Goal: Task Accomplishment & Management: Use online tool/utility

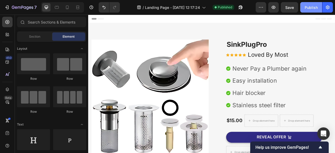
scroll to position [64, 0]
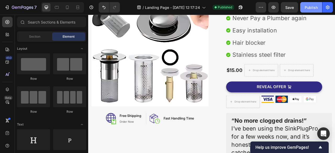
drag, startPoint x: 310, startPoint y: 4, endPoint x: 316, endPoint y: 6, distance: 6.5
click at [316, 6] on div "Publish" at bounding box center [310, 7] width 13 height 5
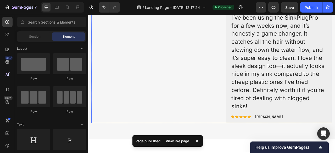
scroll to position [204, 0]
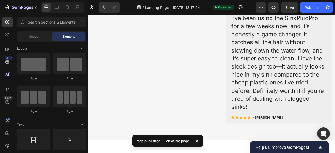
click at [171, 141] on div "View live page" at bounding box center [177, 140] width 30 height 7
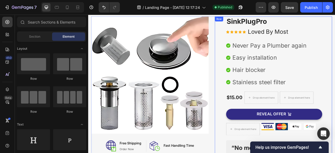
scroll to position [0, 0]
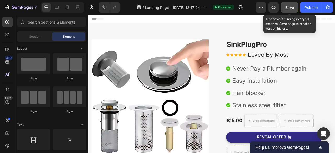
click at [283, 5] on button "Save" at bounding box center [288, 7] width 17 height 10
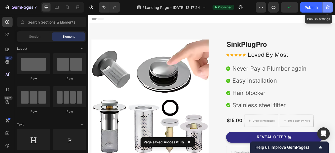
click at [328, 5] on icon "button" at bounding box center [327, 7] width 5 height 5
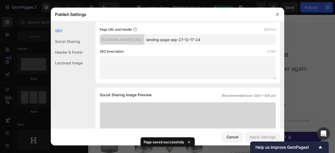
scroll to position [59, 0]
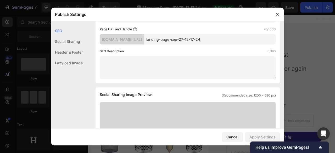
drag, startPoint x: 161, startPoint y: 40, endPoint x: 100, endPoint y: 39, distance: 60.9
click at [100, 39] on div "[DOMAIN_NAME][URL]" at bounding box center [122, 39] width 44 height 10
copy div "[DOMAIN_NAME][URL]"
click at [144, 39] on div "[DOMAIN_NAME][URL]" at bounding box center [122, 39] width 44 height 10
click at [218, 38] on input "landing-page-sep-27-12-17-24" at bounding box center [209, 39] width 131 height 10
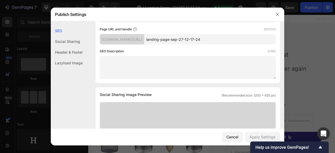
drag, startPoint x: 224, startPoint y: 38, endPoint x: 163, endPoint y: 41, distance: 61.2
click at [163, 41] on div "[DOMAIN_NAME][URL] landing-page-sep-27-12-17-24" at bounding box center [188, 39] width 176 height 10
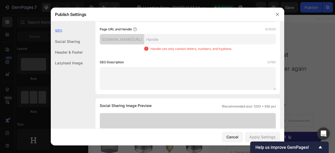
click at [170, 47] on p "Handle can only contain letters, numbers, and hyphens." at bounding box center [191, 49] width 82 height 5
click at [171, 39] on input "text" at bounding box center [209, 39] width 131 height 10
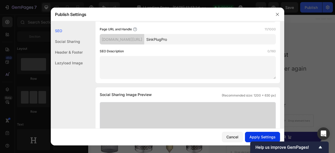
type input "SinkPlugPro"
click at [266, 136] on div "Apply Settings" at bounding box center [262, 136] width 26 height 5
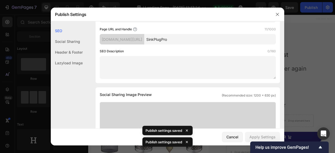
drag, startPoint x: 229, startPoint y: 42, endPoint x: 123, endPoint y: 38, distance: 105.9
click at [123, 38] on div "[DOMAIN_NAME][URL] SinkPlugPro" at bounding box center [188, 39] width 176 height 10
drag, startPoint x: 101, startPoint y: 38, endPoint x: 190, endPoint y: 37, distance: 88.9
click at [190, 37] on div "[DOMAIN_NAME][URL] SinkPlugPro" at bounding box center [188, 39] width 176 height 10
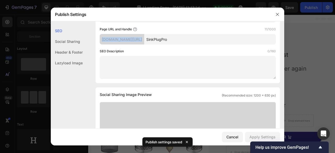
copy div "[DOMAIN_NAME][URL]"
click at [276, 17] on button "button" at bounding box center [277, 14] width 8 height 8
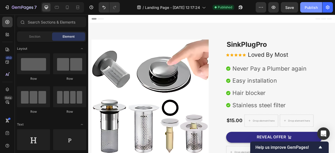
drag, startPoint x: 296, startPoint y: 10, endPoint x: 305, endPoint y: 10, distance: 9.4
click at [305, 10] on div "Preview Save Publish" at bounding box center [293, 7] width 77 height 10
click at [305, 10] on div "Publish" at bounding box center [310, 7] width 13 height 5
click at [241, 6] on icon "button" at bounding box center [240, 7] width 5 height 5
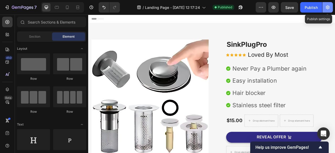
click at [327, 8] on icon "button" at bounding box center [327, 7] width 5 height 5
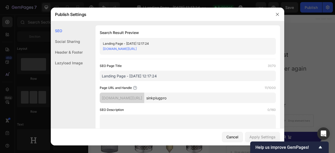
click at [136, 50] on link "[DOMAIN_NAME][URL]" at bounding box center [120, 49] width 34 height 4
drag, startPoint x: 179, startPoint y: 49, endPoint x: 172, endPoint y: 49, distance: 7.1
click at [172, 49] on div "[DOMAIN_NAME][URL]" at bounding box center [183, 48] width 161 height 5
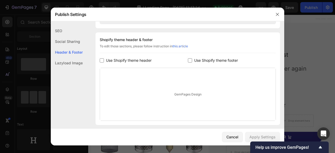
scroll to position [237, 0]
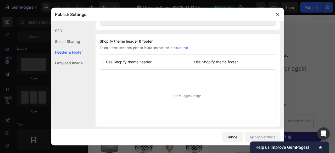
click at [179, 48] on link "this article" at bounding box center [179, 48] width 15 height 4
click at [104, 59] on label "Use Shopify theme header" at bounding box center [128, 62] width 48 height 6
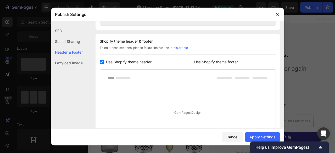
click at [184, 61] on div "Use Shopify theme header" at bounding box center [144, 62] width 88 height 6
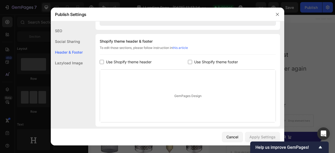
click at [184, 61] on div "Use Shopify theme header" at bounding box center [144, 62] width 88 height 6
checkbox input "true"
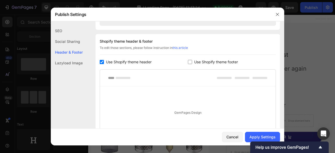
click at [188, 59] on div "Use Shopify theme footer" at bounding box center [232, 62] width 88 height 6
checkbox input "true"
click at [102, 62] on input "checkbox" at bounding box center [102, 62] width 4 height 4
click at [185, 64] on div "Use Shopify theme header" at bounding box center [144, 62] width 88 height 6
checkbox input "true"
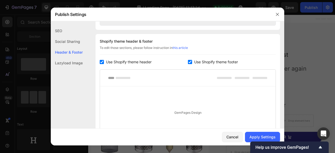
click at [188, 63] on input "checkbox" at bounding box center [190, 62] width 4 height 4
checkbox input "false"
click at [102, 61] on input "checkbox" at bounding box center [102, 62] width 4 height 4
checkbox input "false"
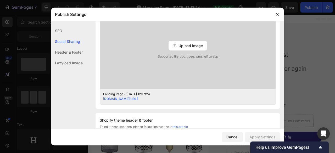
click at [85, 61] on div "SEO Search Result Preview Landing Page - [DATE] 12:17:24 [DOMAIN_NAME][URL] SEO…" at bounding box center [167, 53] width 233 height 373
click at [75, 63] on div "Lazyload Image" at bounding box center [67, 63] width 32 height 11
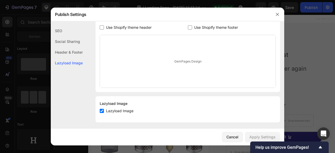
scroll to position [273, 0]
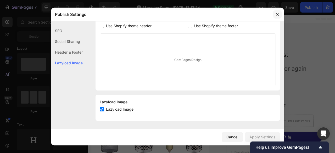
click at [279, 14] on icon "button" at bounding box center [277, 14] width 4 height 4
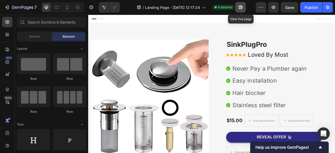
click at [242, 7] on icon "button" at bounding box center [240, 7] width 5 height 5
click at [70, 5] on div at bounding box center [67, 7] width 8 height 8
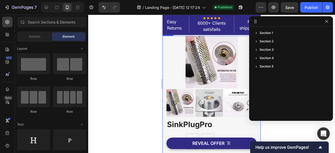
click at [143, 59] on div at bounding box center [211, 84] width 246 height 138
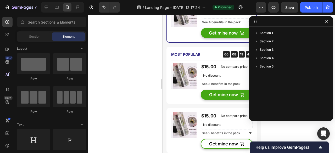
scroll to position [774, 0]
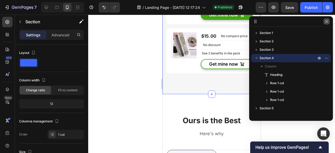
click at [324, 22] on icon "button" at bounding box center [326, 21] width 4 height 4
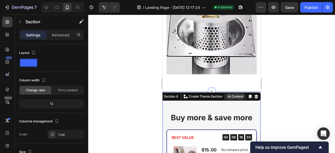
scroll to position [549, 0]
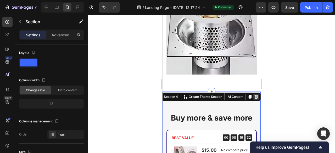
click at [255, 96] on div at bounding box center [256, 97] width 6 height 6
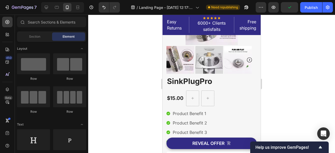
scroll to position [41, 0]
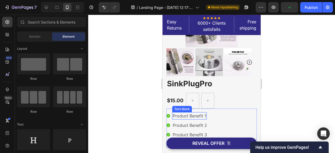
click at [195, 115] on p "Product Benefit 1" at bounding box center [189, 116] width 33 height 6
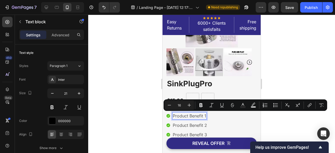
click at [184, 114] on p "Product Benefit 1" at bounding box center [189, 116] width 33 height 6
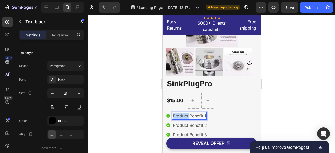
click at [184, 114] on p "Product Benefit 1" at bounding box center [189, 116] width 33 height 6
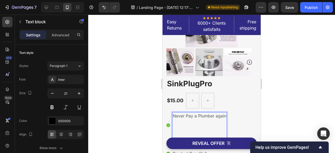
click at [188, 118] on p "Never Pay a Plumber again" at bounding box center [200, 116] width 54 height 6
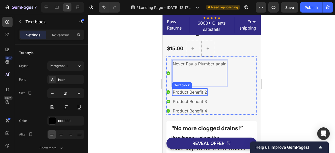
click at [176, 84] on div "Text block" at bounding box center [182, 85] width 18 height 5
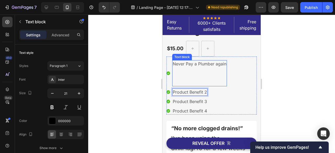
click at [177, 74] on p "Rich Text Editor. Editing area: main" at bounding box center [200, 79] width 54 height 13
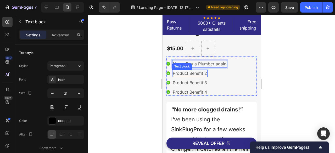
click at [179, 69] on ul "Icon Never Pay a Plumber again Text block 0 Icon Product Benefit 2 Text block I…" at bounding box center [196, 78] width 60 height 36
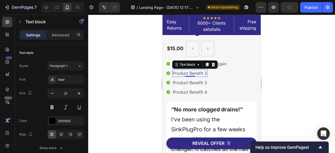
click at [184, 73] on p "Product Benefit 2" at bounding box center [190, 73] width 34 height 6
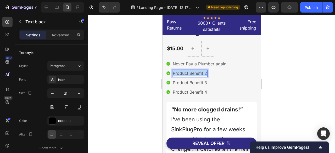
click at [184, 73] on p "Product Benefit 2" at bounding box center [190, 73] width 34 height 6
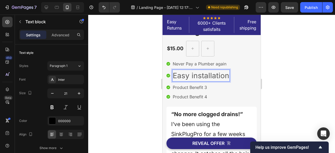
click at [190, 78] on span "Easy installation" at bounding box center [201, 75] width 56 height 9
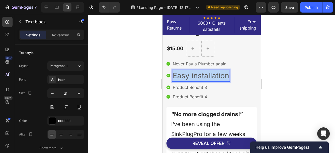
click at [190, 78] on span "Easy installation" at bounding box center [201, 75] width 56 height 9
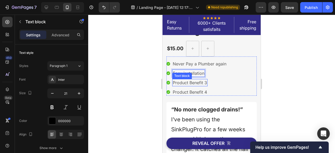
click at [192, 83] on p "Product Benefit 3" at bounding box center [190, 82] width 34 height 6
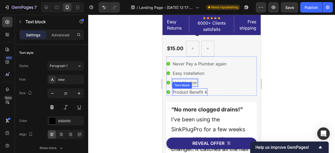
click at [191, 92] on p "Product Benefit 4" at bounding box center [190, 92] width 34 height 6
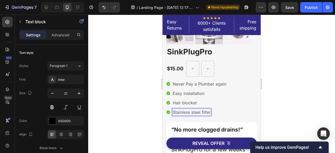
scroll to position [0, 0]
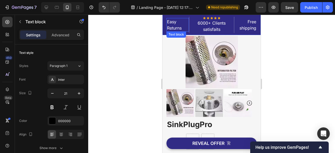
click at [183, 19] on p "Easy Returns" at bounding box center [177, 25] width 21 height 13
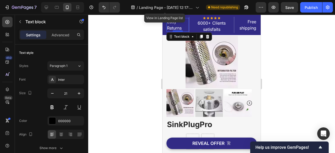
click at [195, 15] on div "Easy Returns Text block 5 Icon Icon Icon Icon Icon Icon List Hoz 6000+ Clients …" at bounding box center [211, 25] width 98 height 20
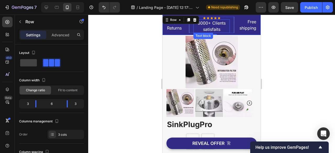
click at [226, 29] on p "6000+ Clients satisfaits" at bounding box center [211, 26] width 35 height 13
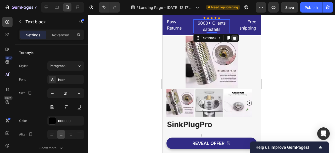
click at [233, 37] on icon at bounding box center [234, 38] width 3 height 4
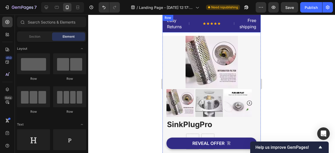
click at [229, 29] on div "Icon Icon Icon Icon Icon Icon List Hoz Row" at bounding box center [211, 24] width 45 height 14
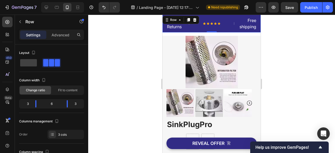
click at [221, 28] on div "Icon Icon Icon Icon Icon Icon List Hoz Row" at bounding box center [211, 24] width 45 height 14
click at [193, 19] on icon at bounding box center [194, 20] width 3 height 4
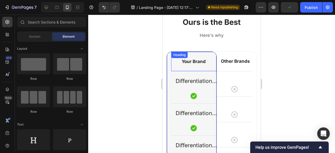
scroll to position [644, 0]
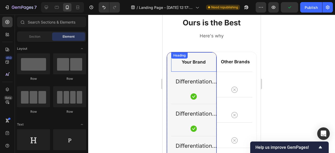
click at [196, 62] on p "Your Brand" at bounding box center [193, 62] width 44 height 6
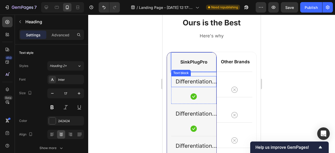
click at [188, 80] on p "Differentiation Point 1" at bounding box center [193, 82] width 44 height 10
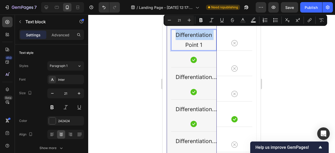
scroll to position [686, 0]
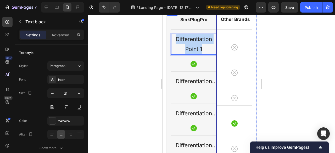
drag, startPoint x: 205, startPoint y: 48, endPoint x: 167, endPoint y: 35, distance: 40.4
click at [167, 35] on div "SinkPlugPro Heading Differentiation Point 1 Text block 24 Icon Row Differentiat…" at bounding box center [192, 155] width 50 height 291
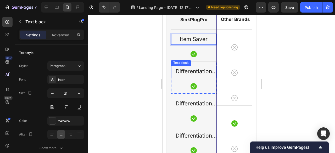
click at [194, 72] on p "Differentiation Point 2" at bounding box center [193, 71] width 44 height 10
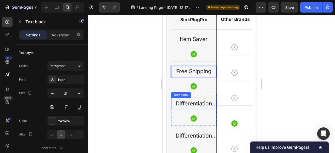
click at [199, 100] on p "Differentiation Point 3" at bounding box center [193, 104] width 44 height 10
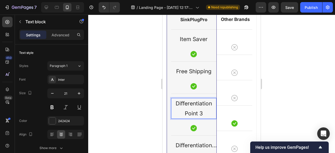
click at [205, 115] on p "Differentiation Point 3" at bounding box center [193, 109] width 44 height 20
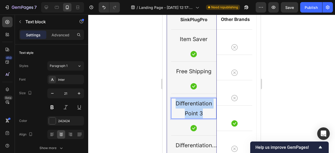
drag, startPoint x: 205, startPoint y: 115, endPoint x: 172, endPoint y: 100, distance: 35.8
click at [172, 100] on p "Differentiation Point 3" at bounding box center [193, 109] width 44 height 20
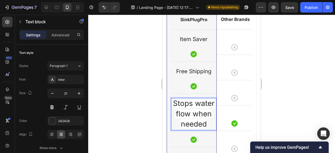
click at [194, 117] on span "Stops water flow when needed" at bounding box center [194, 114] width 42 height 30
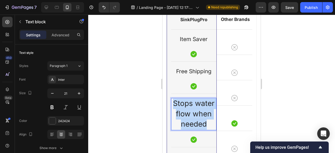
click at [194, 117] on span "Stops water flow when needed" at bounding box center [194, 114] width 42 height 30
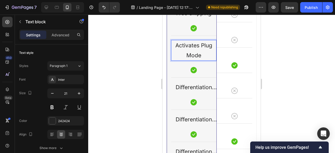
scroll to position [744, 0]
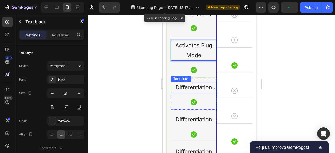
click at [186, 87] on p "Differentiation Point 4" at bounding box center [193, 87] width 44 height 10
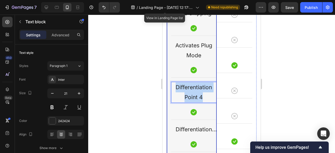
drag, startPoint x: 206, startPoint y: 96, endPoint x: 165, endPoint y: 81, distance: 44.0
click at [165, 81] on div "Ours is the Best Heading Here's why Text block Row Row Row Hair trapper Text bl…" at bounding box center [211, 85] width 98 height 378
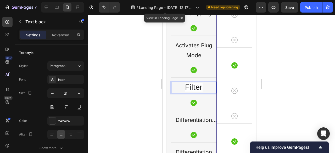
click at [189, 88] on span "Filter" at bounding box center [194, 87] width 18 height 9
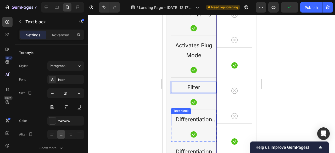
click at [188, 119] on p "Differentiation Point 5" at bounding box center [193, 119] width 44 height 10
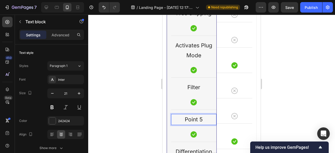
click at [188, 119] on p "Point 5" at bounding box center [193, 119] width 44 height 10
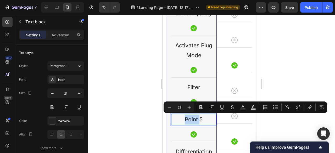
click at [204, 118] on p "Point 5" at bounding box center [193, 119] width 44 height 10
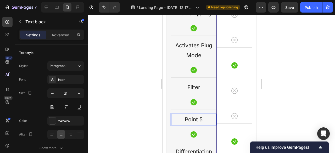
click at [204, 118] on p "Point 5" at bounding box center [193, 119] width 44 height 10
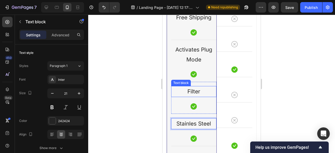
scroll to position [742, 0]
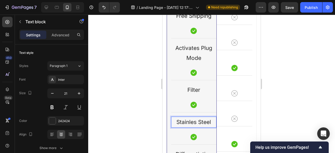
click at [186, 120] on p "Stainles Steel" at bounding box center [193, 122] width 44 height 10
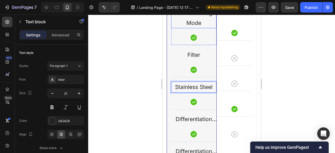
scroll to position [779, 0]
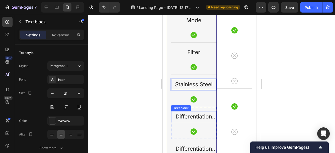
click at [189, 116] on p "Differentiation Point 6" at bounding box center [193, 117] width 44 height 10
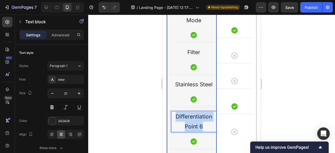
drag, startPoint x: 205, startPoint y: 125, endPoint x: 165, endPoint y: 112, distance: 41.6
click at [165, 112] on div "Ours is the Best Heading Here's why Text block Row Row Row Hair trapper Text bl…" at bounding box center [211, 50] width 98 height 378
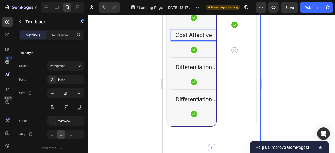
scroll to position [862, 0]
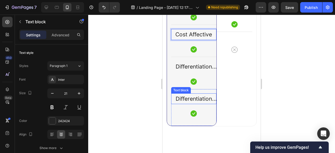
click at [201, 94] on p "Differentiation Point 8" at bounding box center [193, 99] width 44 height 10
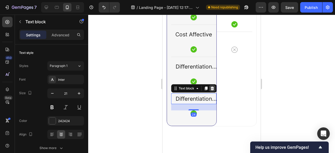
click at [214, 87] on icon at bounding box center [212, 88] width 4 height 4
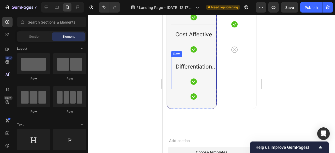
click at [203, 71] on div "Differentiation Point 7 Text block Icon" at bounding box center [193, 73] width 45 height 24
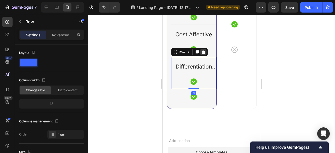
click at [203, 50] on icon at bounding box center [203, 52] width 3 height 4
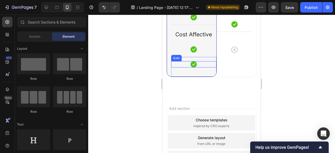
click at [193, 66] on icon at bounding box center [193, 64] width 6 height 6
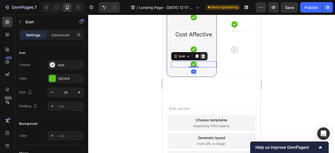
click at [201, 56] on icon at bounding box center [203, 56] width 4 height 4
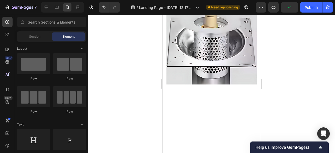
scroll to position [396, 0]
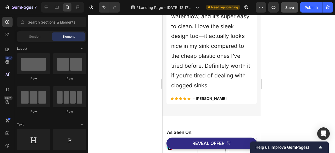
click at [290, 12] on button "Save" at bounding box center [288, 7] width 17 height 10
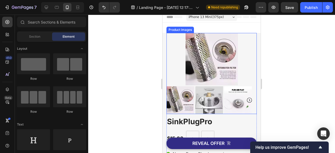
scroll to position [0, 0]
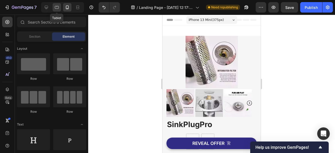
click at [58, 6] on icon at bounding box center [57, 7] width 4 height 3
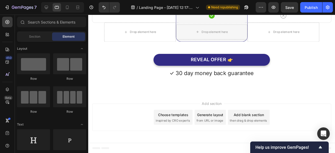
scroll to position [846, 0]
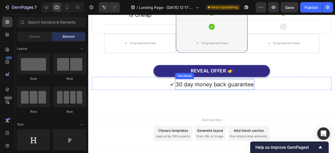
click at [190, 84] on p "30 day money back guarantee" at bounding box center [221, 88] width 82 height 10
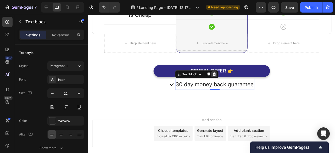
click at [219, 77] on icon at bounding box center [220, 78] width 3 height 4
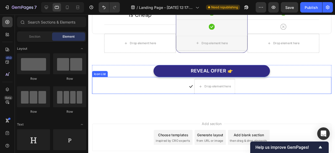
click at [182, 89] on div "Icon Drop element here" at bounding box center [217, 90] width 251 height 16
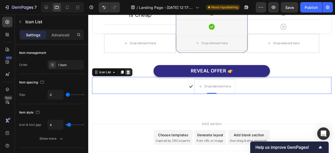
click at [130, 73] on icon at bounding box center [129, 75] width 3 height 4
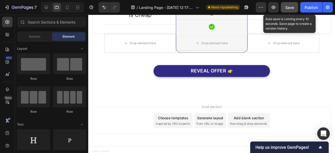
click at [290, 7] on span "Save" at bounding box center [289, 7] width 9 height 4
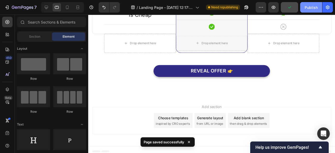
click at [305, 6] on div "Publish" at bounding box center [310, 7] width 13 height 5
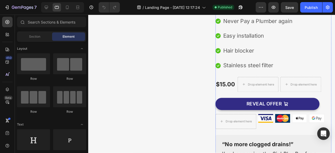
scroll to position [59, 0]
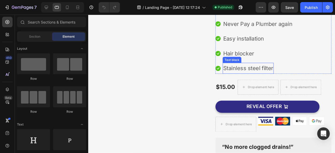
click at [262, 72] on p "Stainless steel filter" at bounding box center [256, 71] width 53 height 10
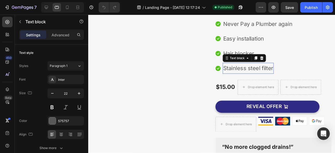
click at [272, 72] on p "Stainless steel filter" at bounding box center [256, 71] width 53 height 10
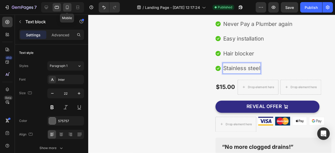
click at [65, 9] on icon at bounding box center [67, 7] width 5 height 5
type input "21"
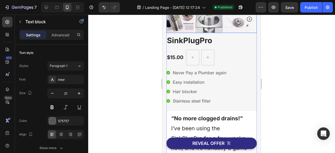
scroll to position [84, 0]
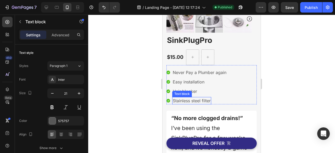
click at [205, 101] on p "Stainless steel filter" at bounding box center [192, 100] width 38 height 6
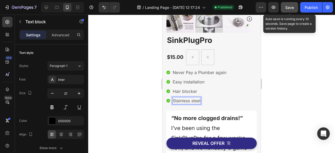
click at [288, 9] on span "Save" at bounding box center [289, 7] width 9 height 4
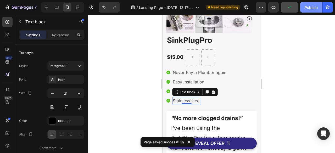
click at [311, 10] on div "Publish" at bounding box center [310, 7] width 13 height 5
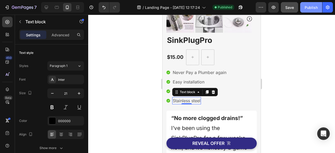
click at [311, 10] on div "Publish" at bounding box center [310, 7] width 13 height 5
click at [312, 10] on button "Publish" at bounding box center [311, 7] width 22 height 10
